Goal: Check status

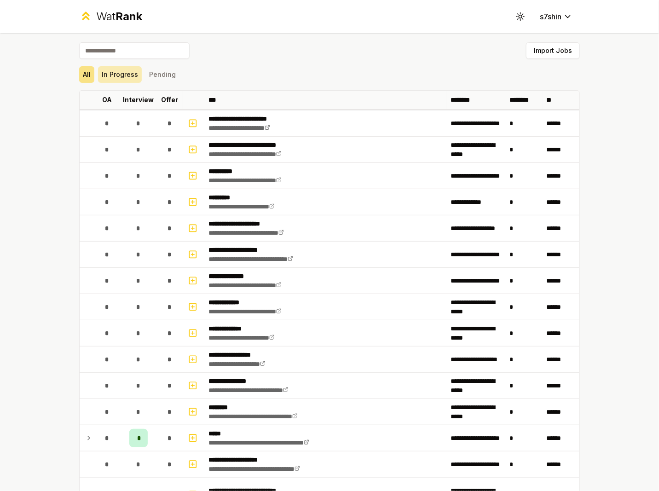
click at [119, 75] on button "In Progress" at bounding box center [120, 74] width 44 height 17
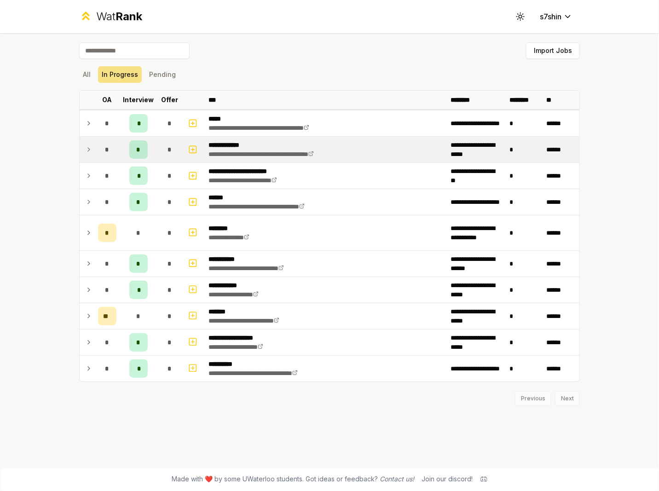
click at [87, 144] on icon at bounding box center [88, 149] width 7 height 11
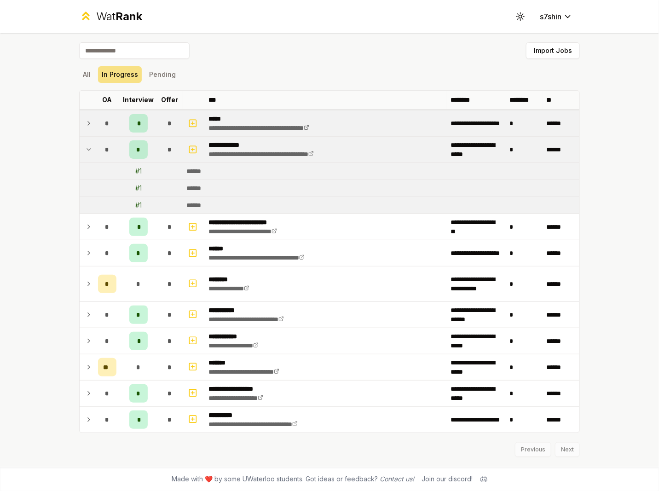
click at [92, 122] on icon at bounding box center [88, 123] width 7 height 11
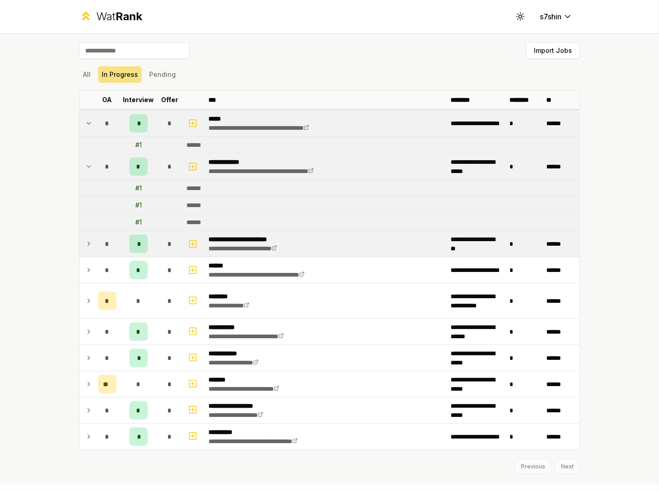
click at [87, 246] on icon at bounding box center [88, 243] width 7 height 11
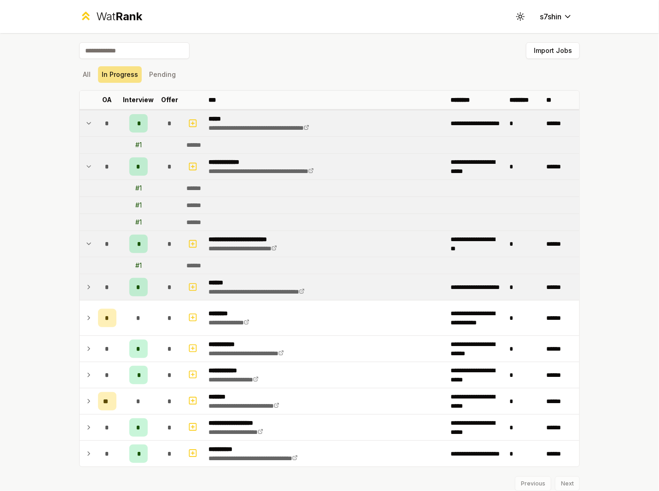
click at [94, 282] on td "*" at bounding box center [107, 287] width 26 height 26
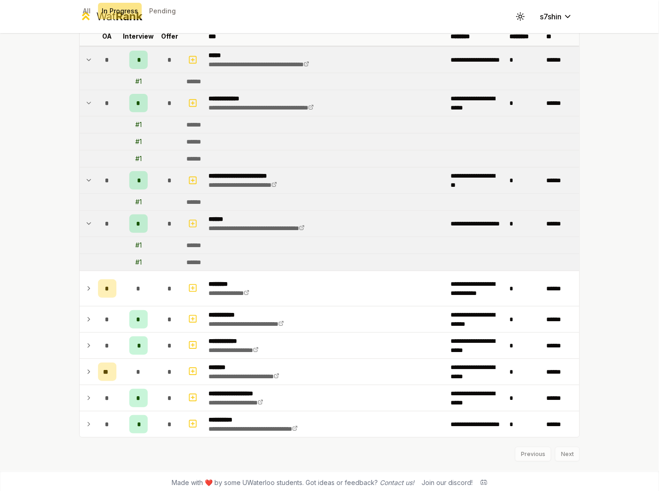
scroll to position [65, 0]
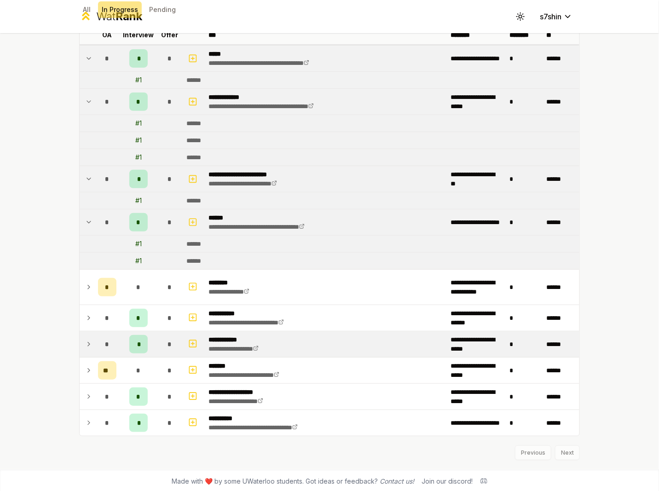
click at [85, 339] on icon at bounding box center [88, 344] width 7 height 11
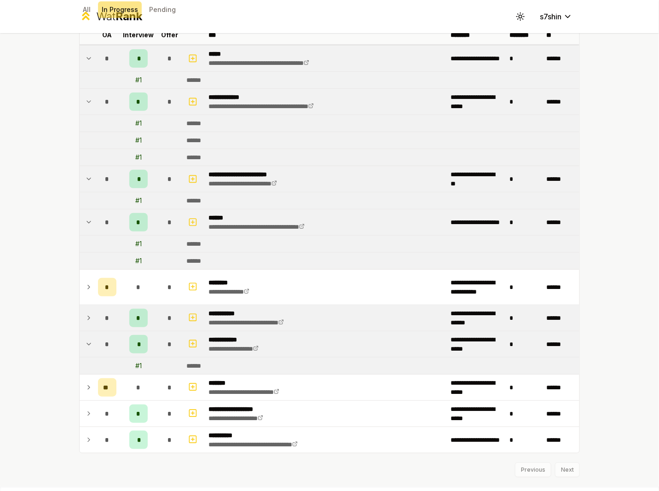
click at [94, 321] on td "*" at bounding box center [107, 318] width 26 height 26
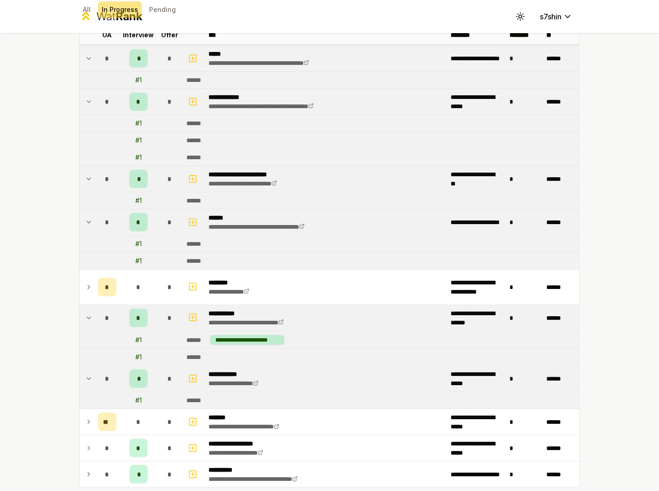
click at [94, 321] on td "*" at bounding box center [107, 318] width 26 height 26
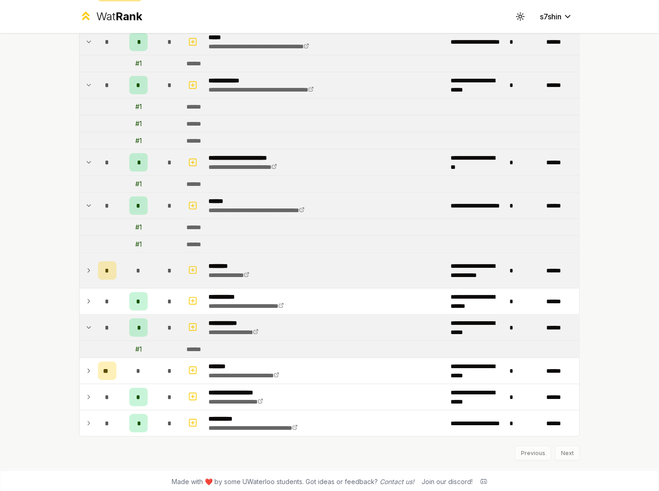
scroll to position [82, 0]
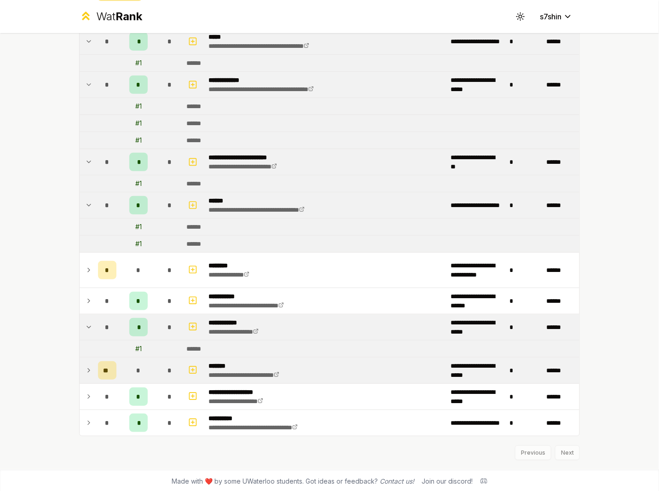
click at [86, 372] on icon at bounding box center [88, 370] width 7 height 11
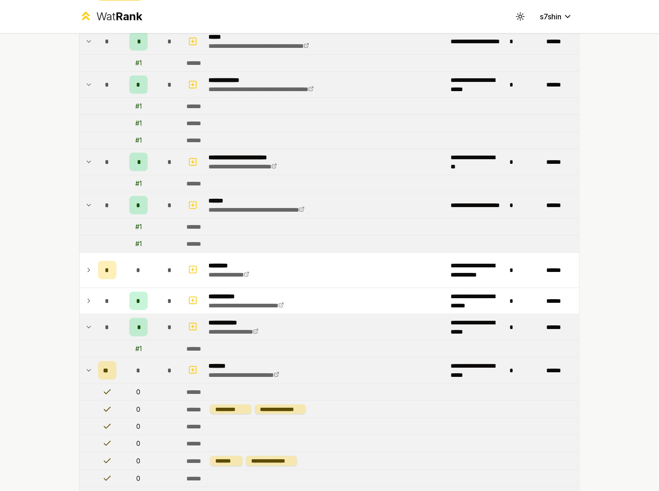
click at [87, 369] on icon at bounding box center [89, 370] width 4 height 2
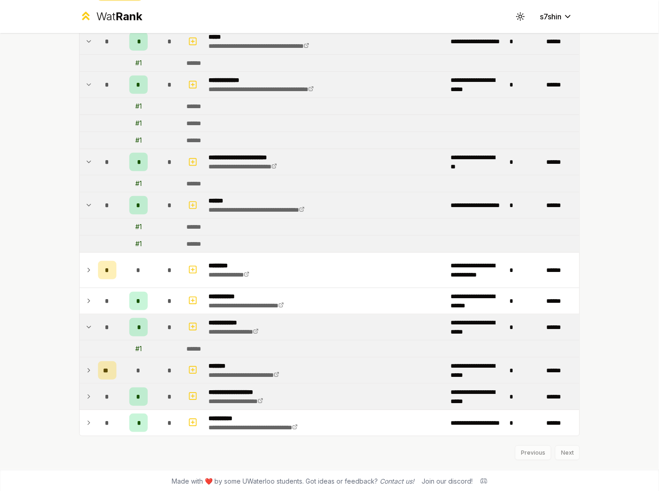
click at [87, 391] on icon at bounding box center [88, 396] width 7 height 11
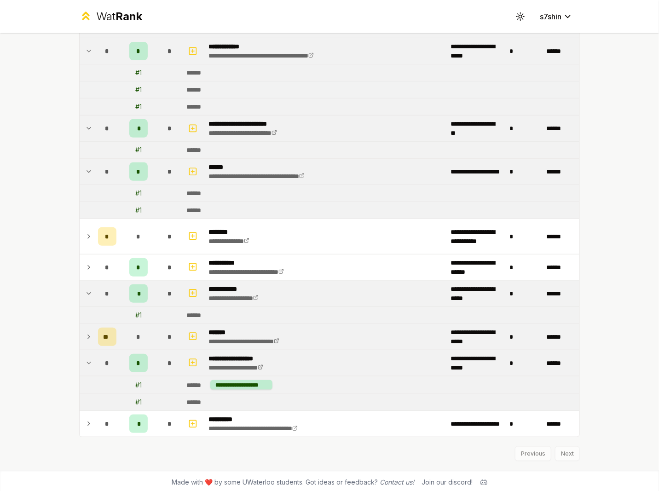
scroll to position [117, 0]
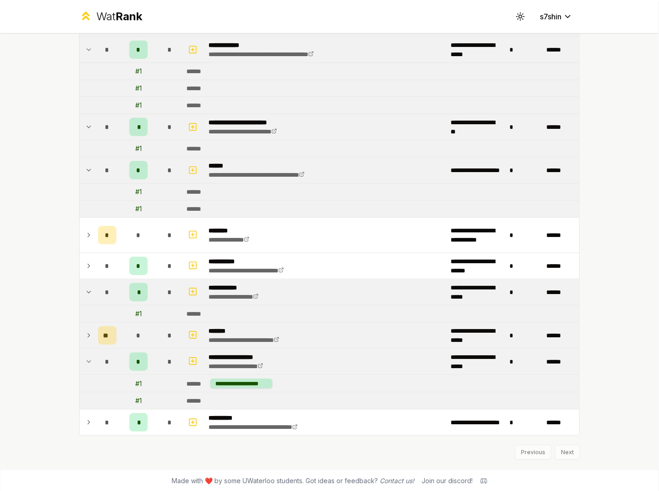
click at [86, 357] on icon at bounding box center [88, 361] width 7 height 11
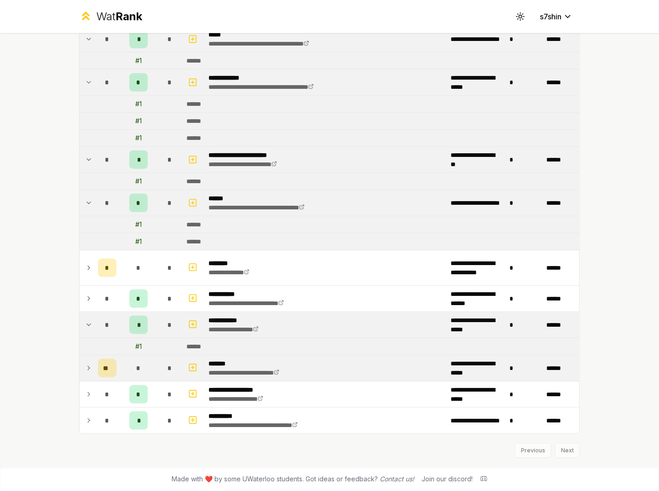
scroll to position [82, 0]
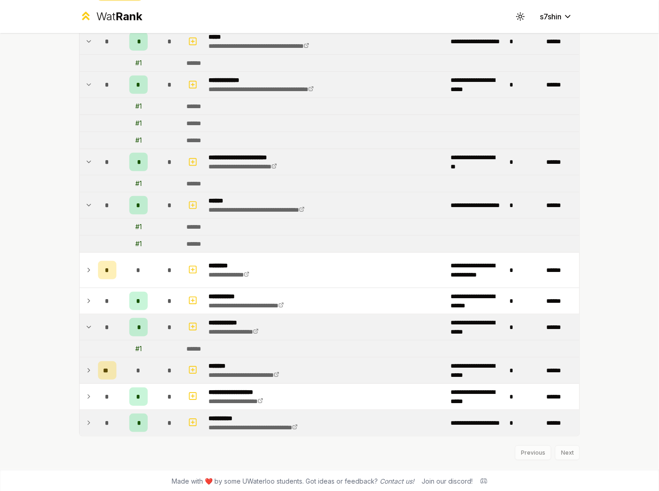
click at [85, 420] on icon at bounding box center [88, 422] width 7 height 11
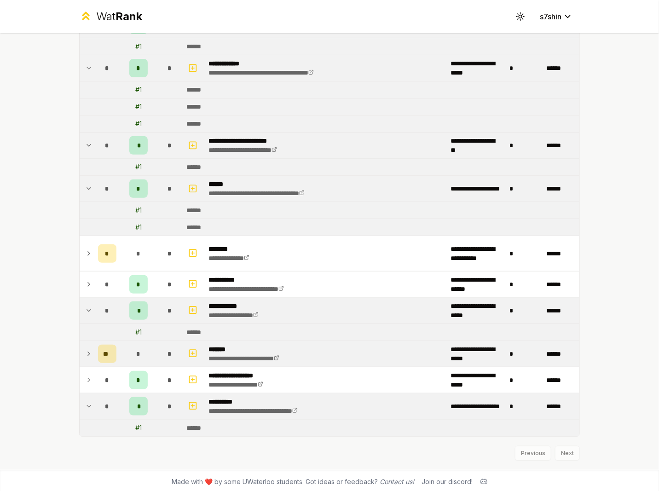
click at [87, 405] on icon at bounding box center [89, 406] width 4 height 2
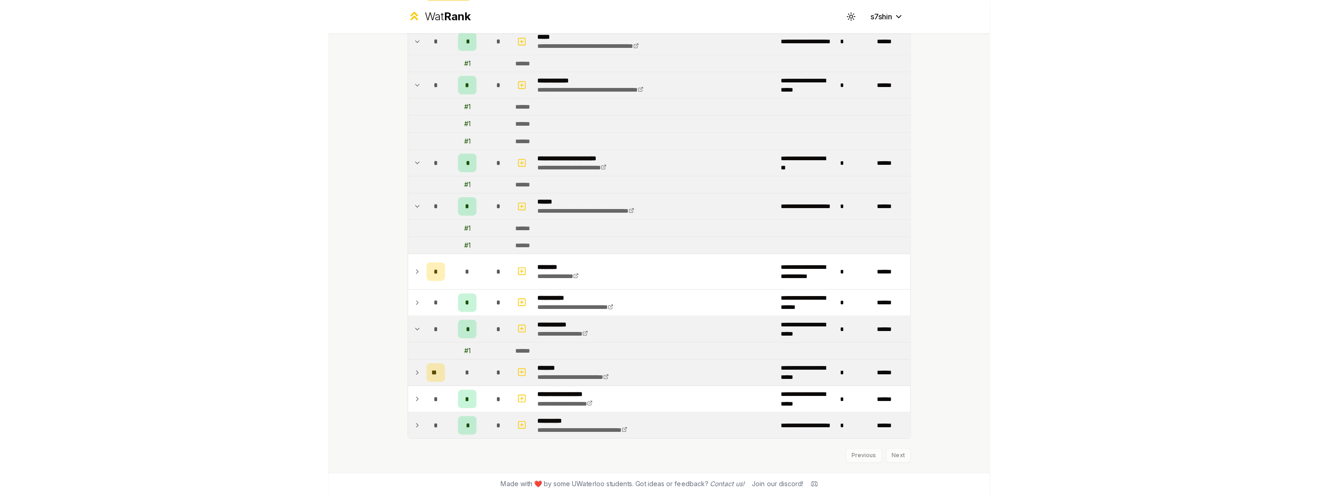
scroll to position [0, 0]
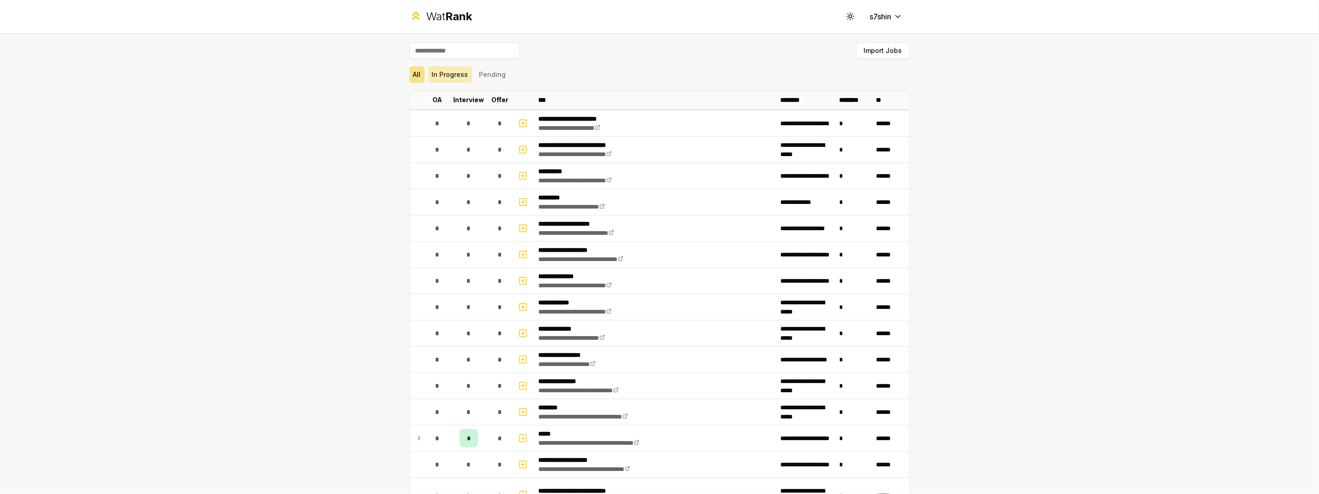
click at [448, 77] on button "In Progress" at bounding box center [450, 74] width 44 height 17
